Goal: Information Seeking & Learning: Find specific page/section

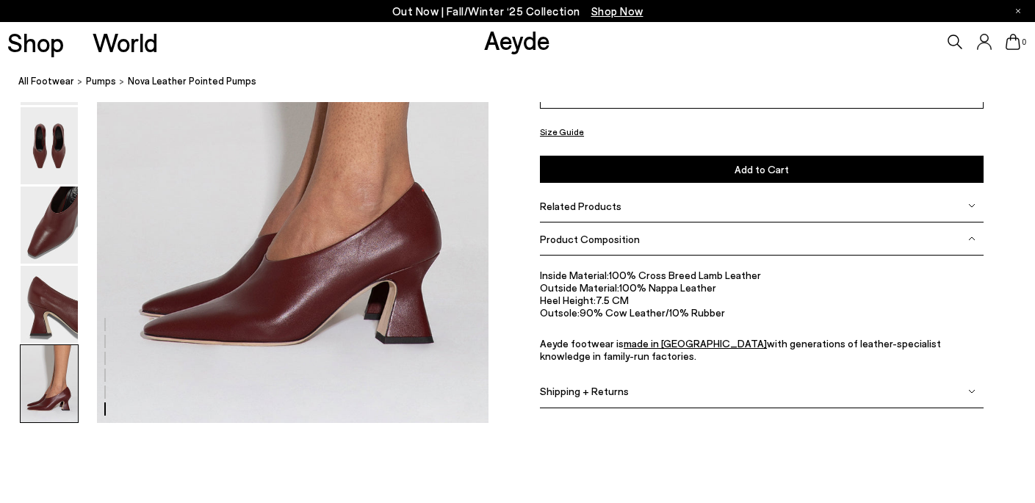
scroll to position [2700, 0]
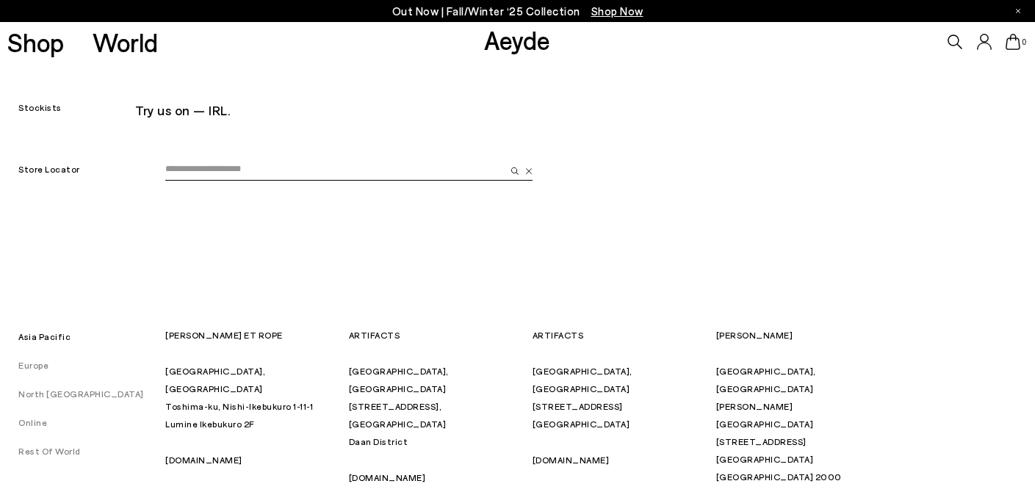
click at [226, 172] on input "email" at bounding box center [335, 170] width 340 height 22
click at [529, 167] on button at bounding box center [526, 170] width 14 height 22
click at [145, 109] on div "Try us on — IRL." at bounding box center [487, 110] width 704 height 26
click at [44, 112] on link "Stockists" at bounding box center [31, 107] width 62 height 10
click at [214, 162] on input "email" at bounding box center [335, 170] width 340 height 22
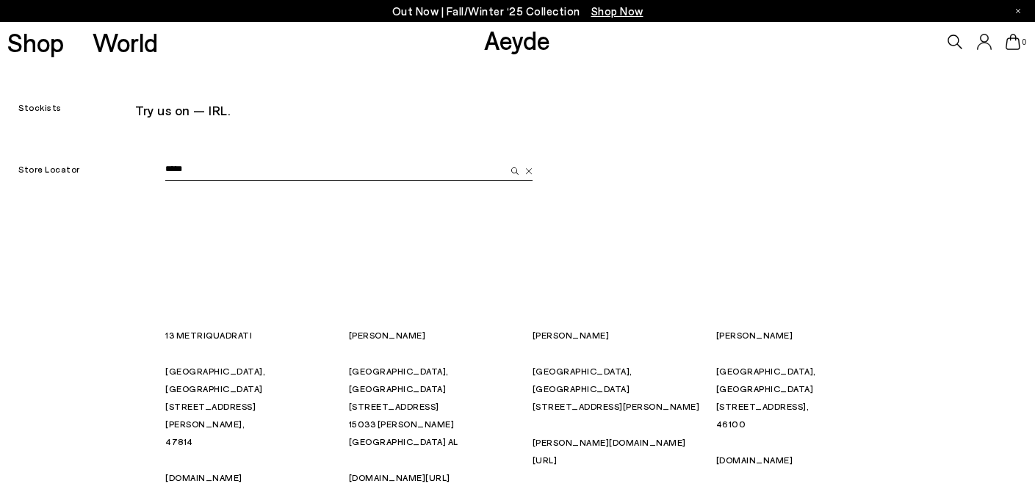
click at [505, 159] on button "submit" at bounding box center [512, 170] width 14 height 22
type input "*"
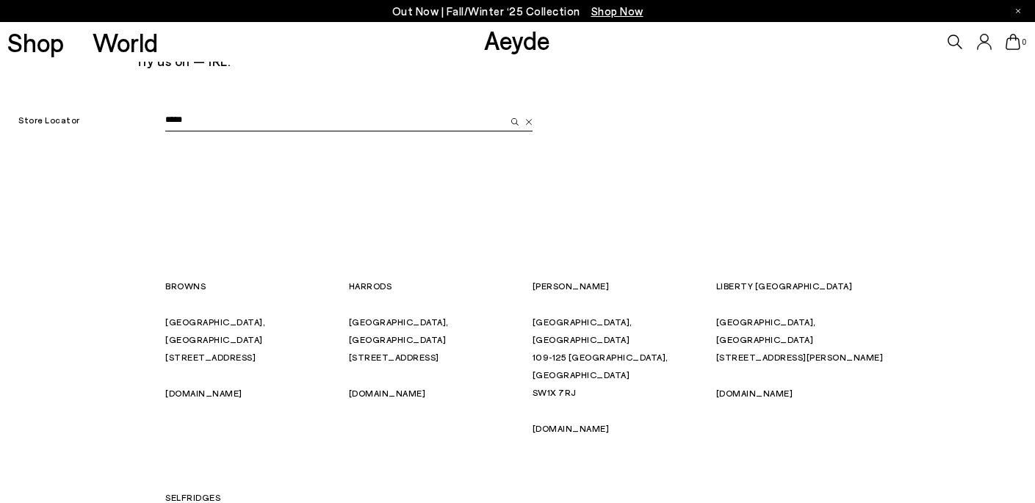
scroll to position [51, 0]
type input "*"
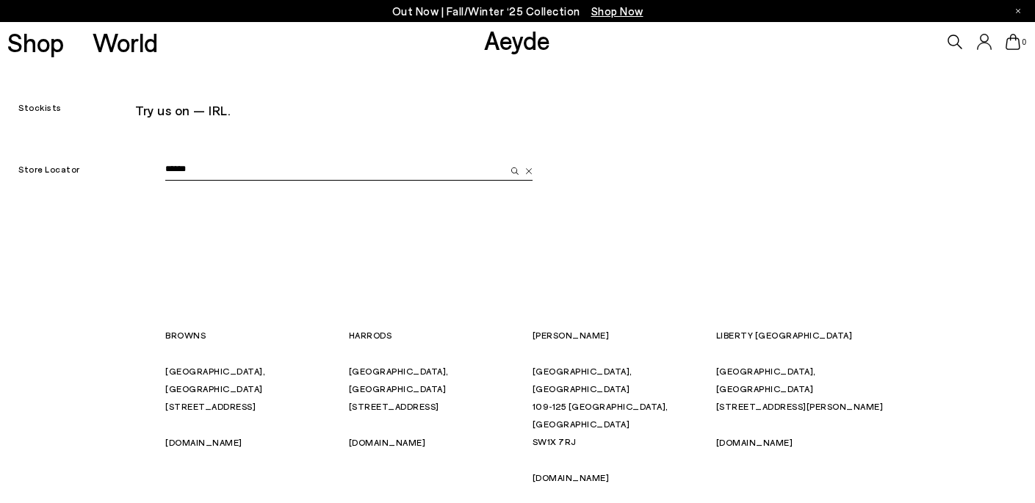
scroll to position [0, 0]
type input "*"
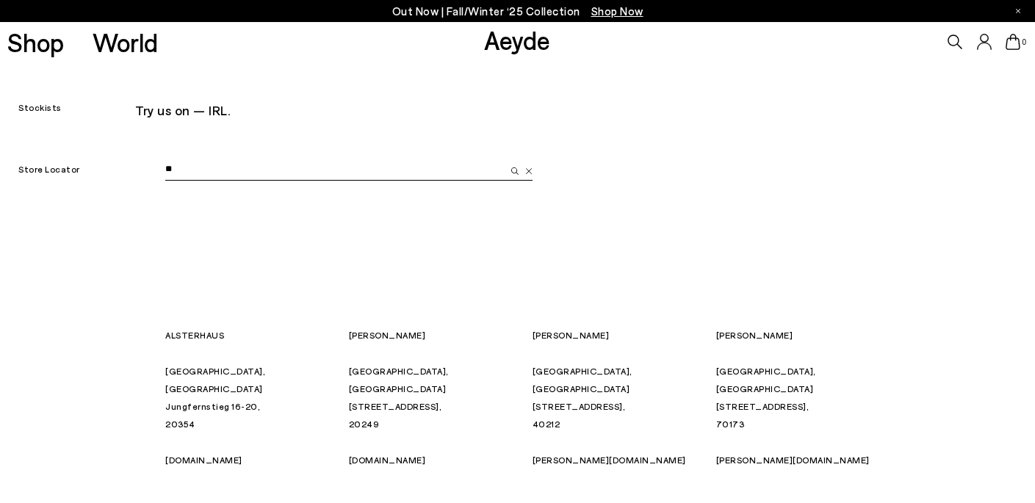
type input "*"
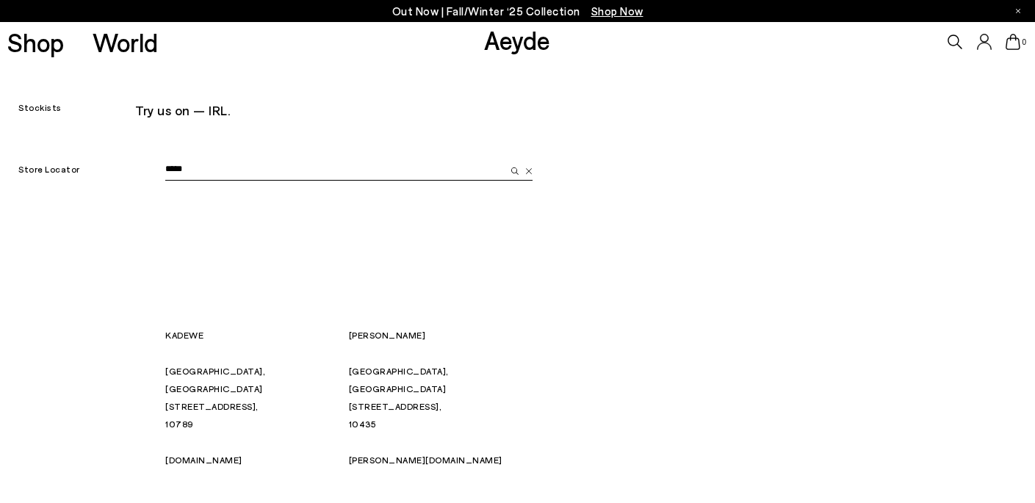
type input "******"
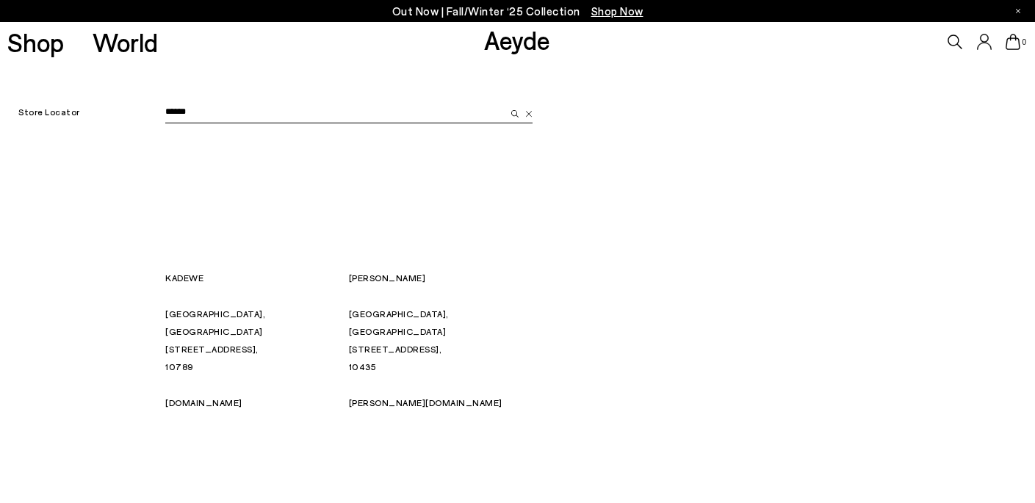
scroll to position [58, 0]
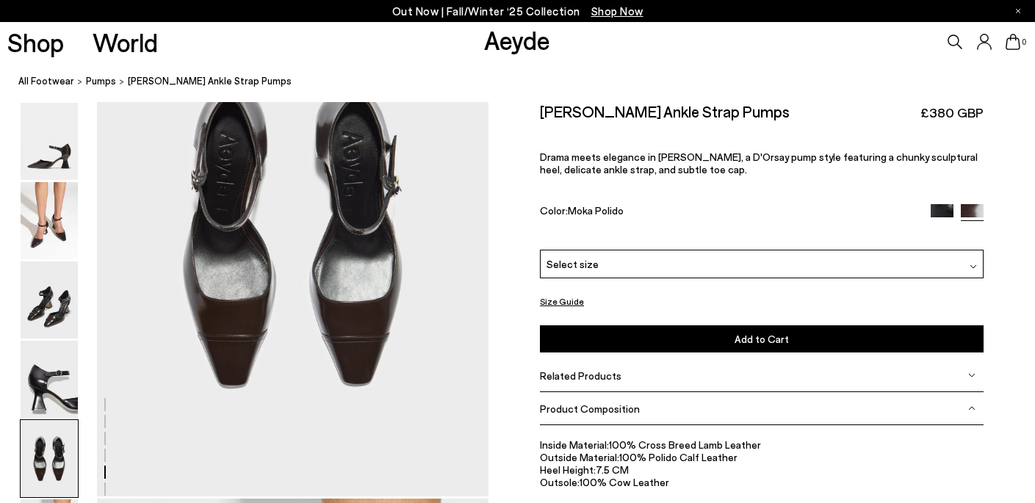
scroll to position [2111, 0]
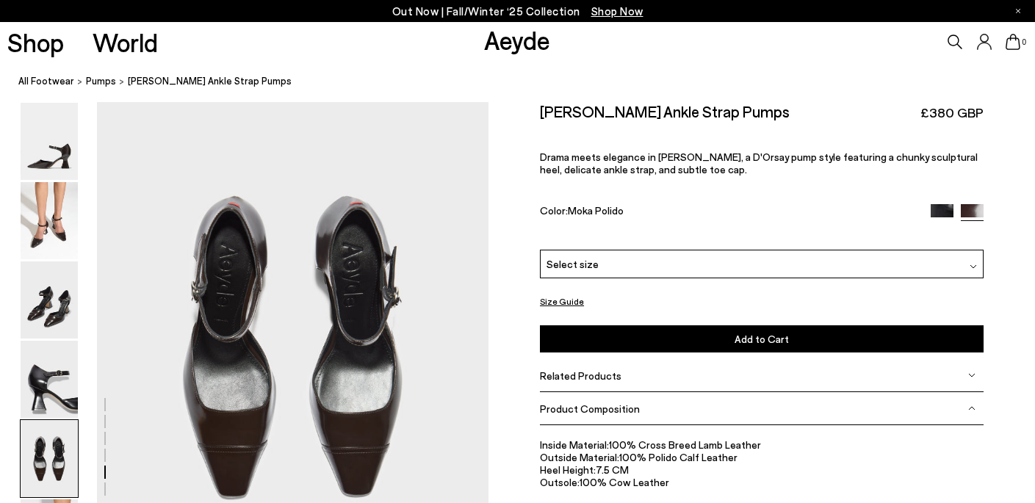
click at [960, 43] on icon at bounding box center [954, 42] width 15 height 15
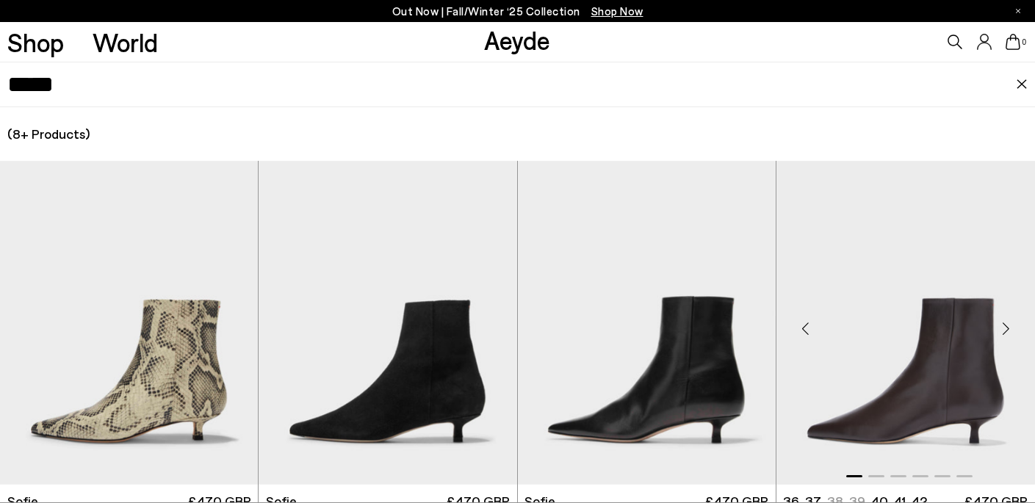
scroll to position [1537, 0]
type input "*****"
click at [947, 369] on img "1 / 6" at bounding box center [905, 323] width 259 height 325
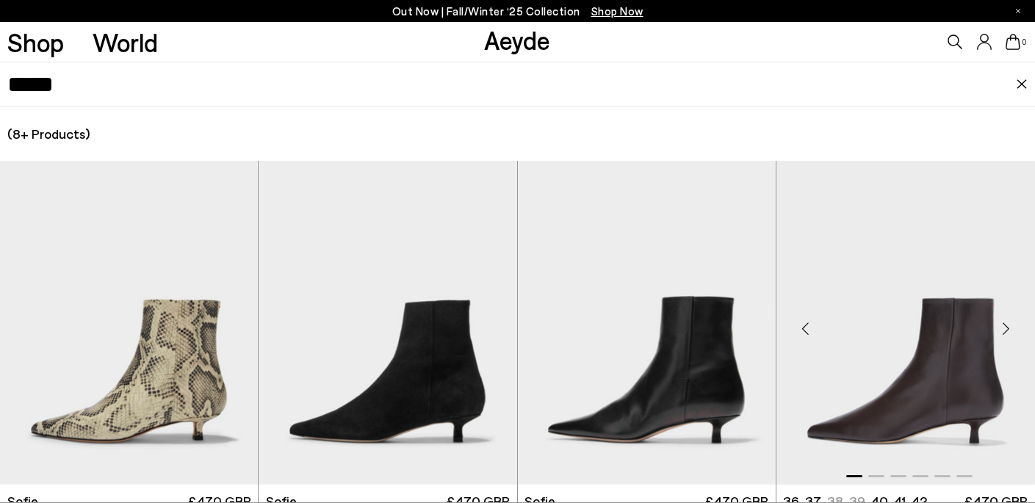
click at [939, 372] on img "1 / 6" at bounding box center [905, 323] width 259 height 325
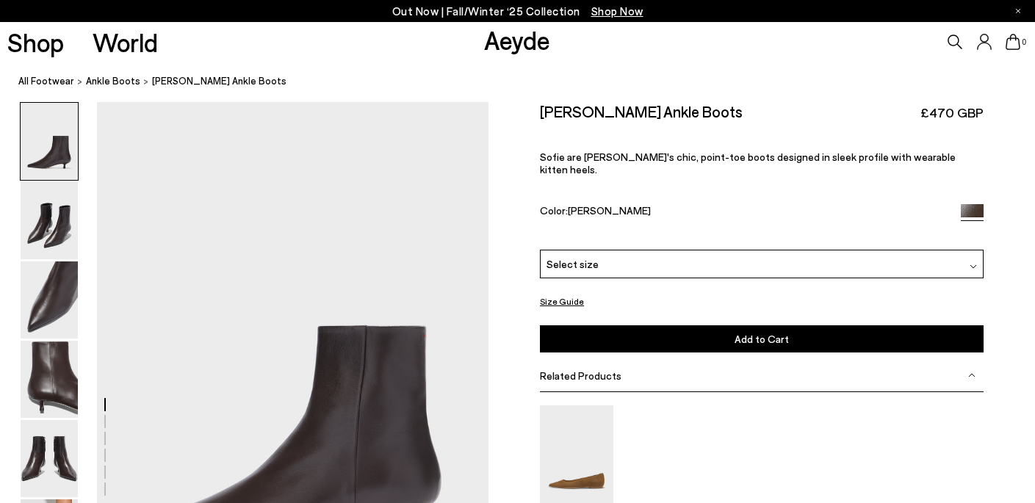
scroll to position [201, 0]
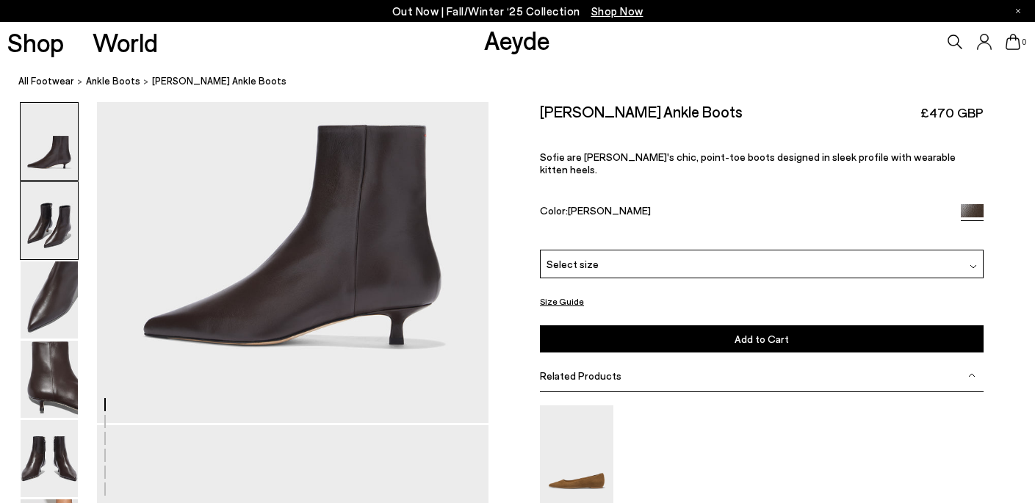
click at [29, 224] on img at bounding box center [49, 220] width 57 height 77
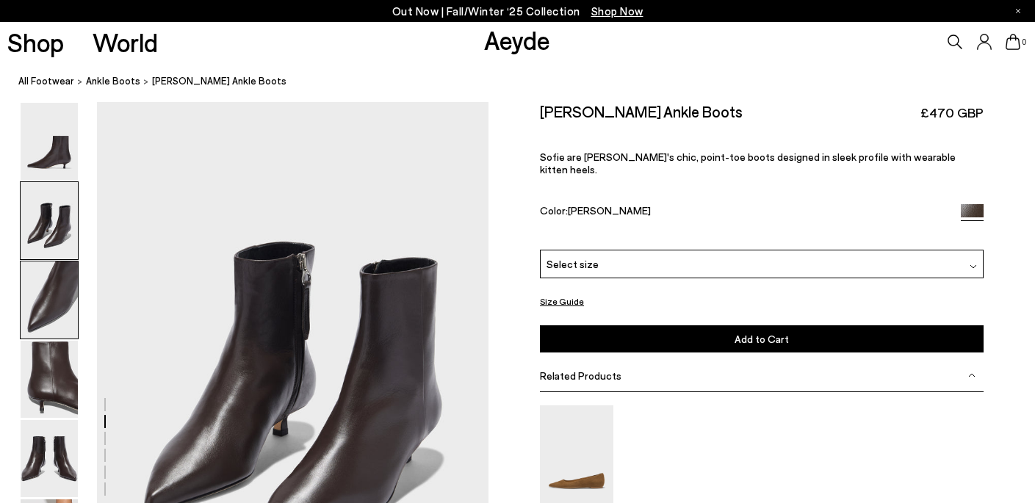
click at [43, 290] on img at bounding box center [49, 299] width 57 height 77
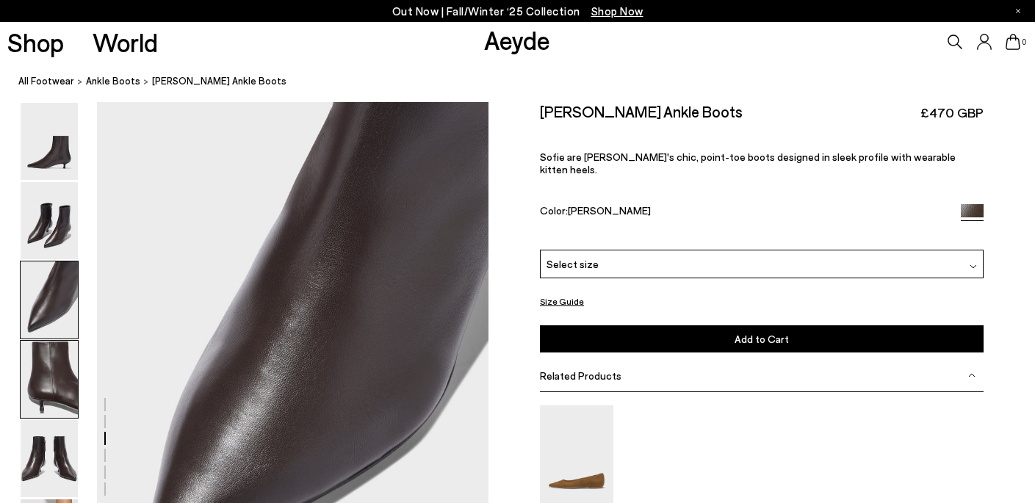
click at [46, 367] on img at bounding box center [49, 379] width 57 height 77
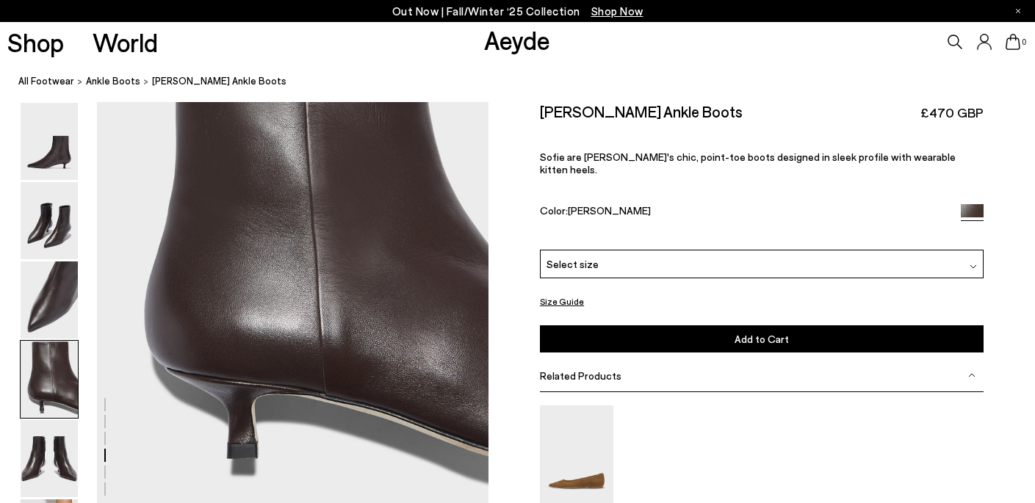
scroll to position [1708, 0]
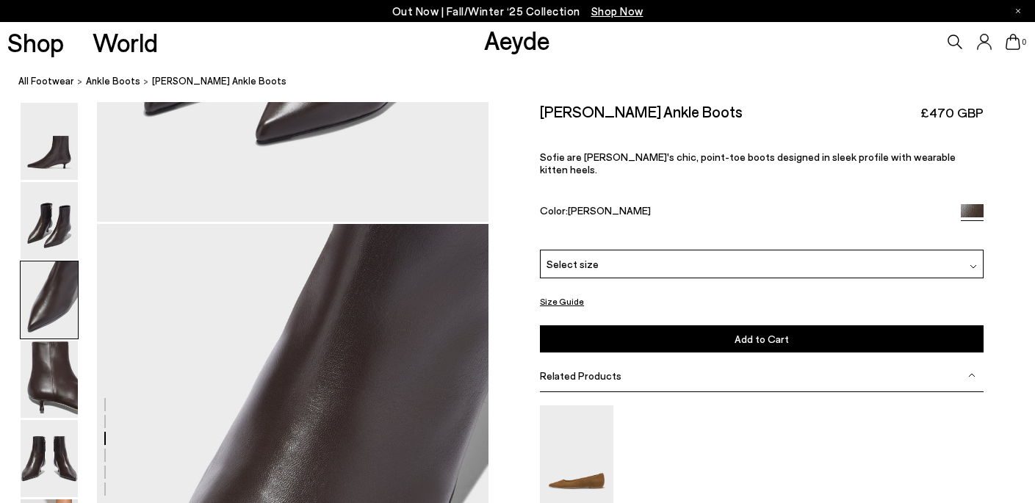
scroll to position [740, 0]
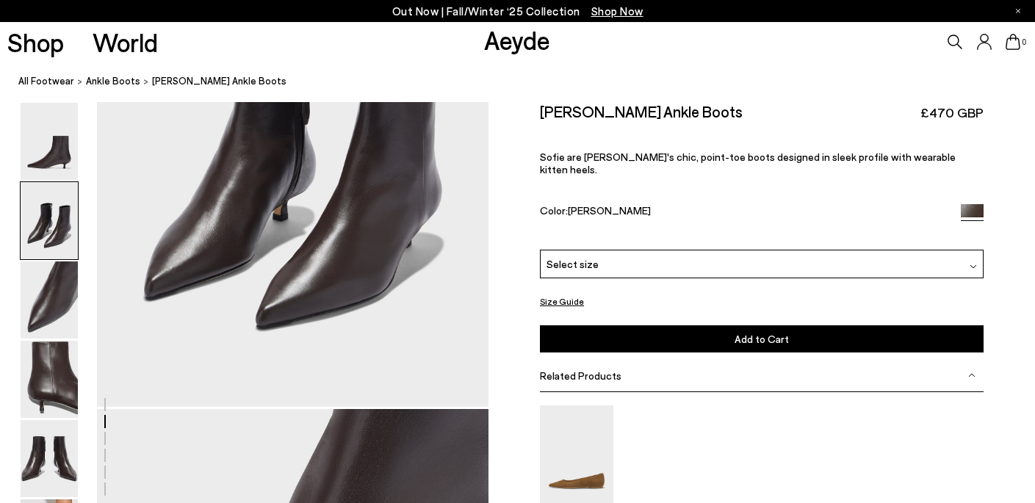
click at [950, 42] on icon at bounding box center [954, 42] width 15 height 15
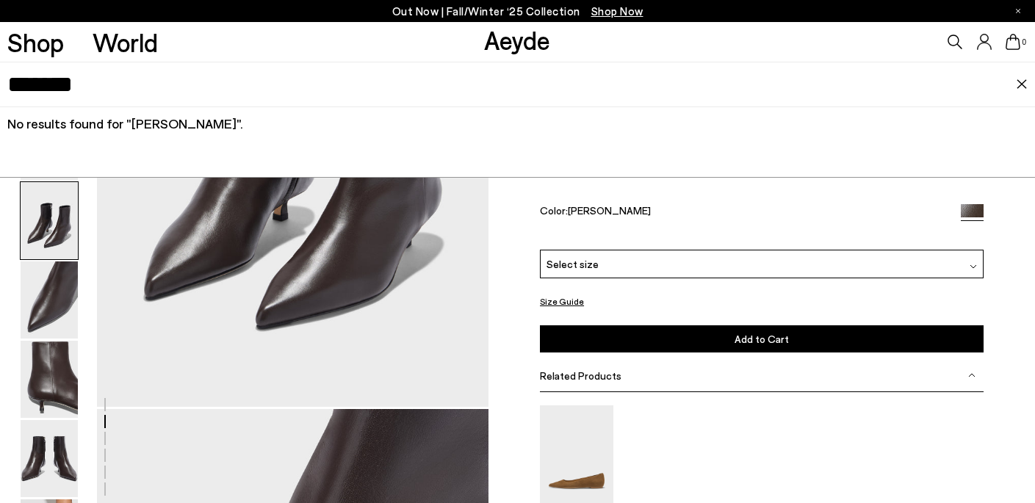
type input "*******"
